Goal: Task Accomplishment & Management: Manage account settings

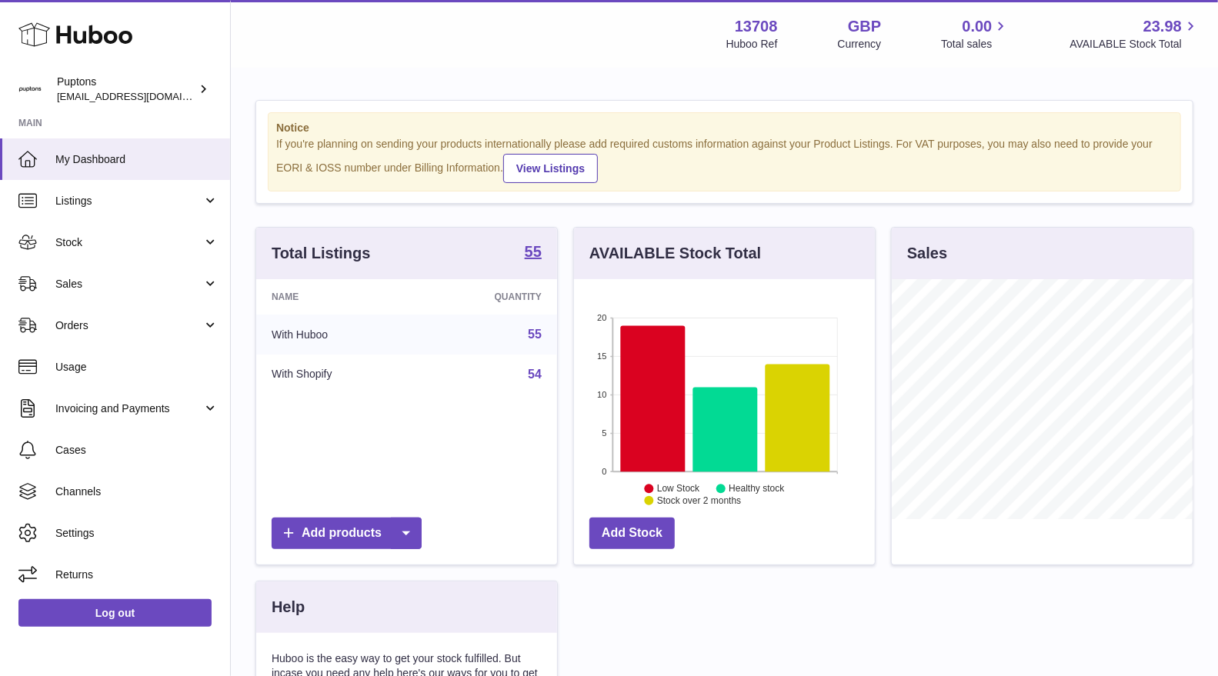
scroll to position [769118, 769056]
click at [105, 291] on link "Sales" at bounding box center [115, 284] width 230 height 42
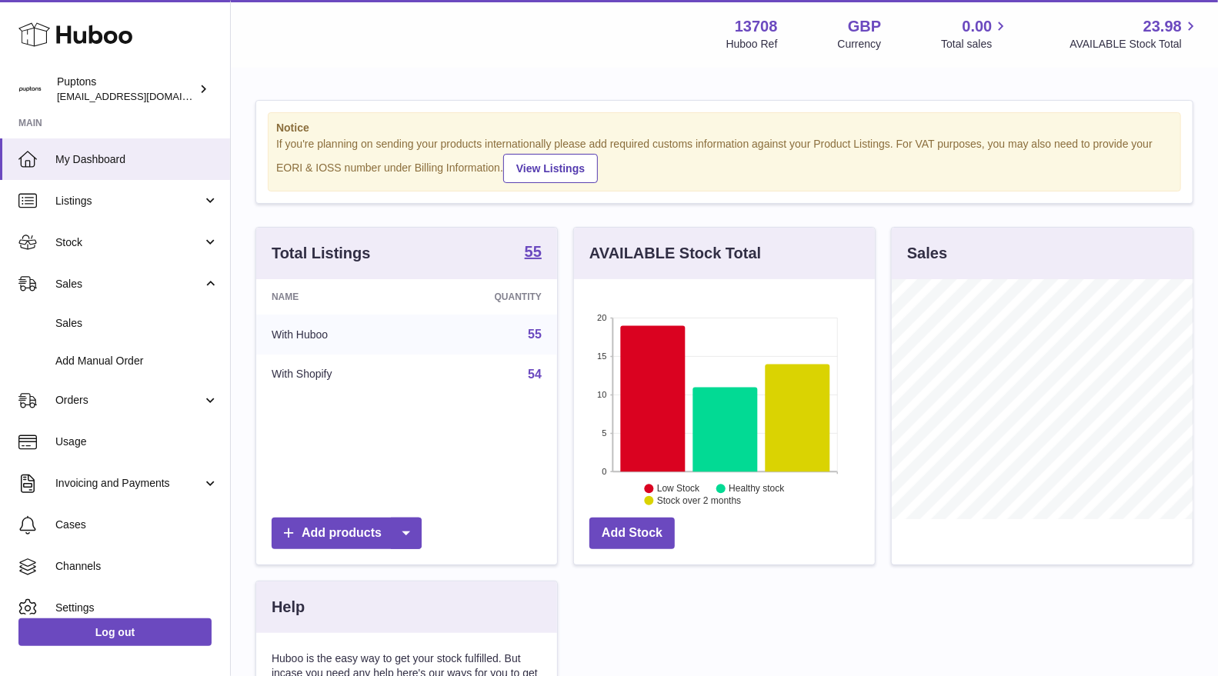
click at [118, 248] on span "Stock" at bounding box center [128, 242] width 147 height 15
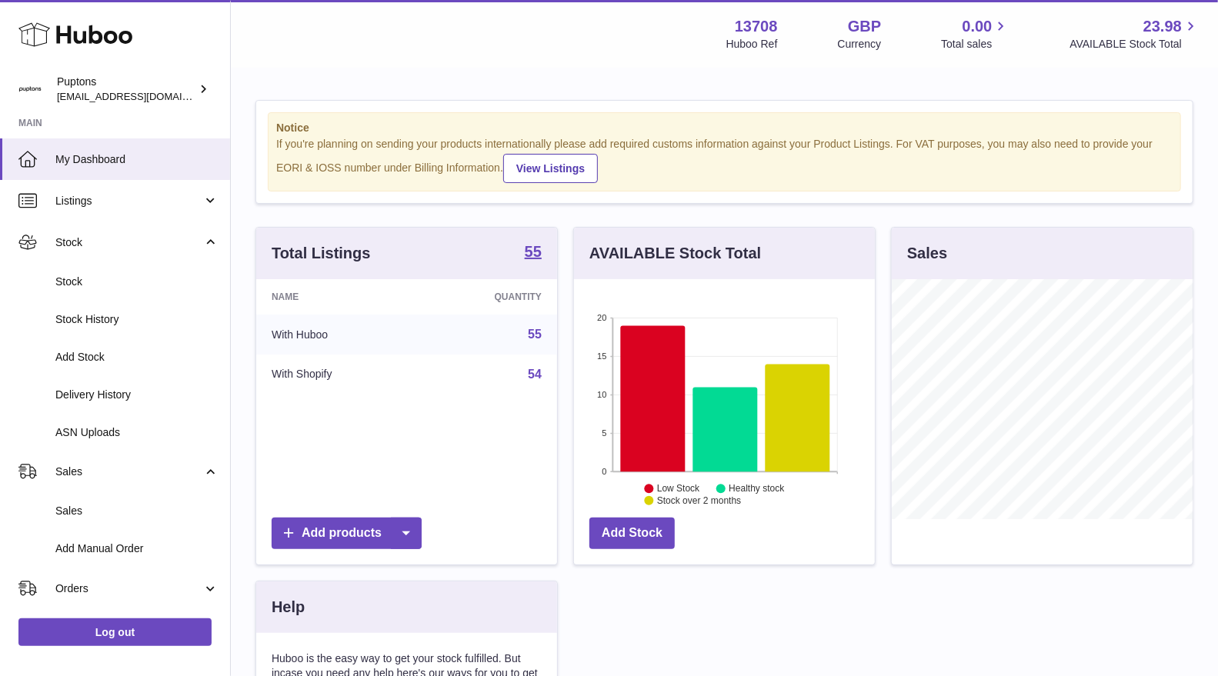
click at [120, 279] on span "Stock" at bounding box center [136, 282] width 163 height 15
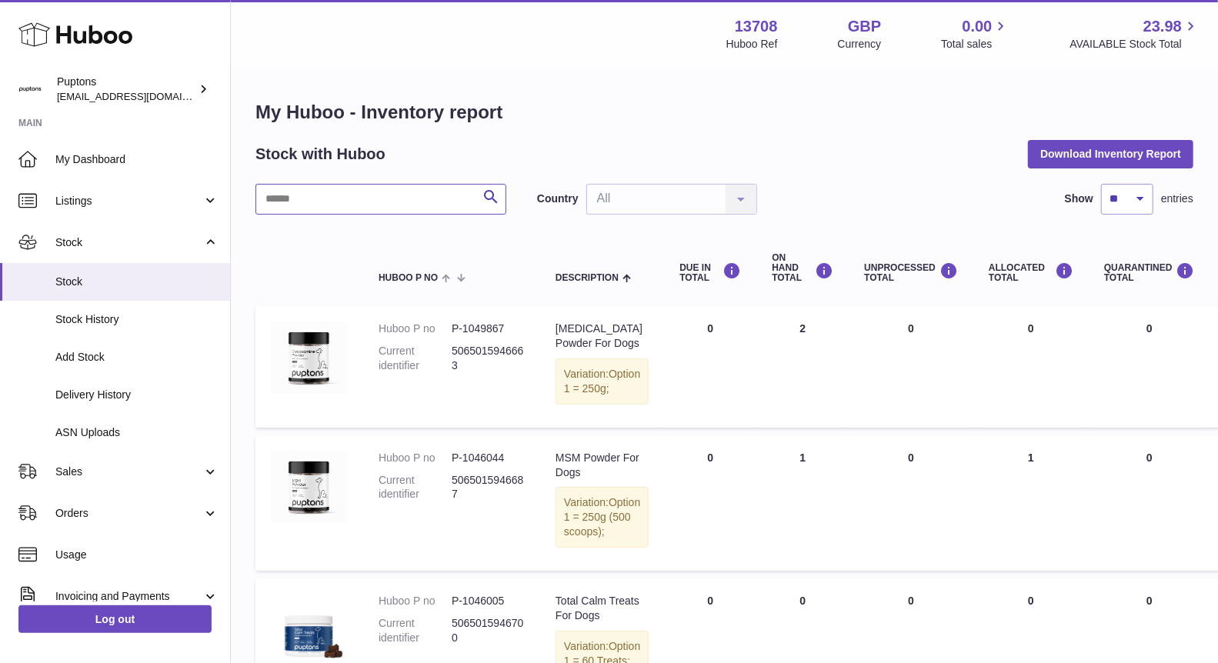
click at [455, 193] on input "text" at bounding box center [380, 199] width 251 height 31
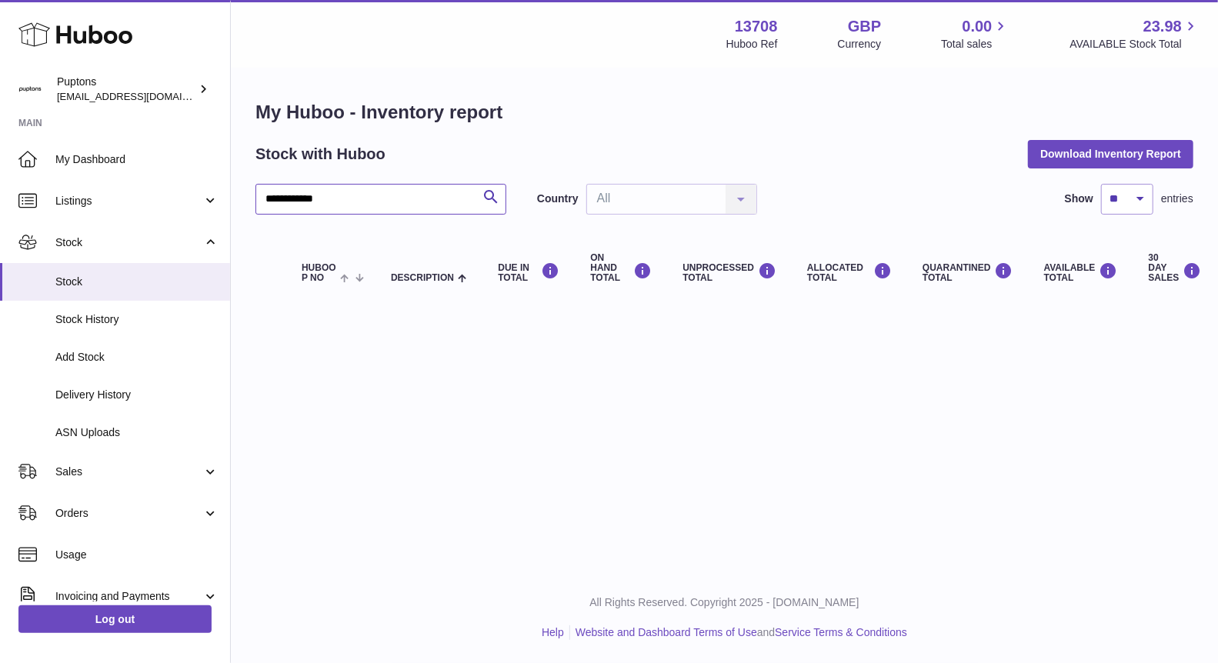
type input "**********"
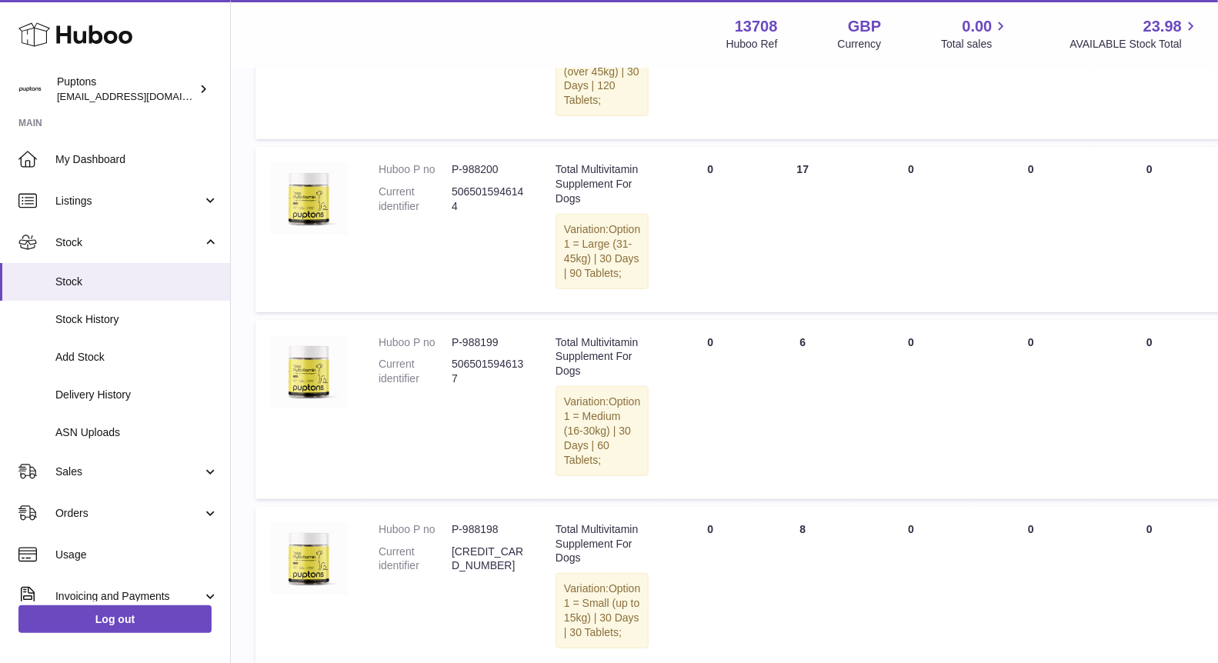
scroll to position [513, 0]
